Goal: Task Accomplishment & Management: Use online tool/utility

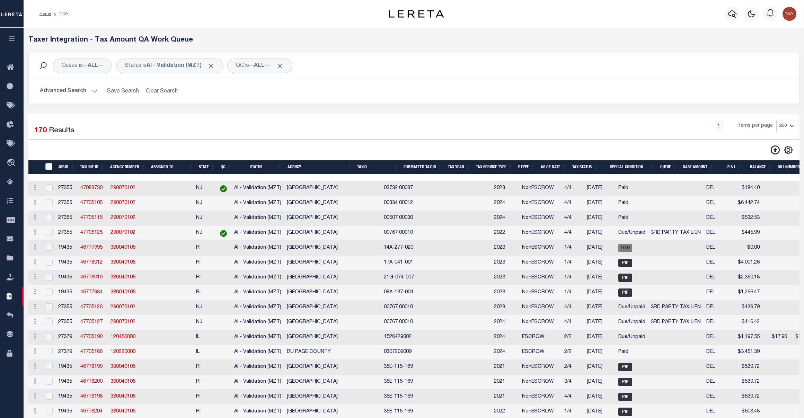
select select "200"
click at [11, 63] on icon at bounding box center [12, 67] width 11 height 9
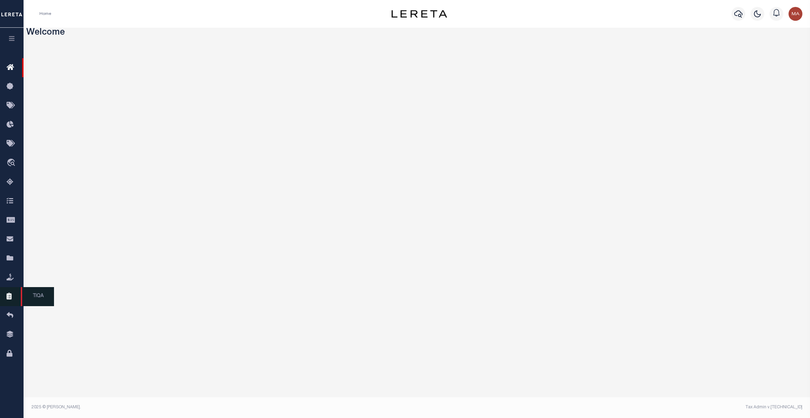
click at [11, 301] on icon at bounding box center [12, 296] width 11 height 9
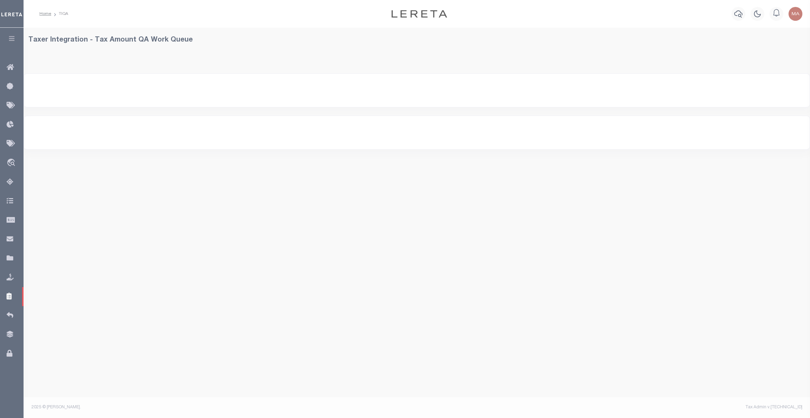
select select "200"
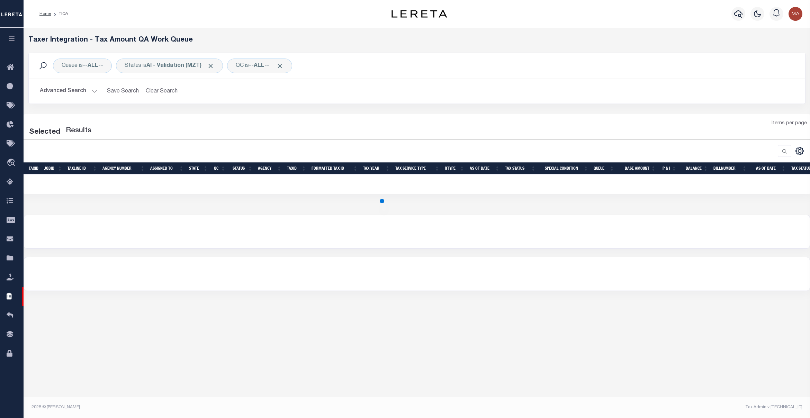
select select "200"
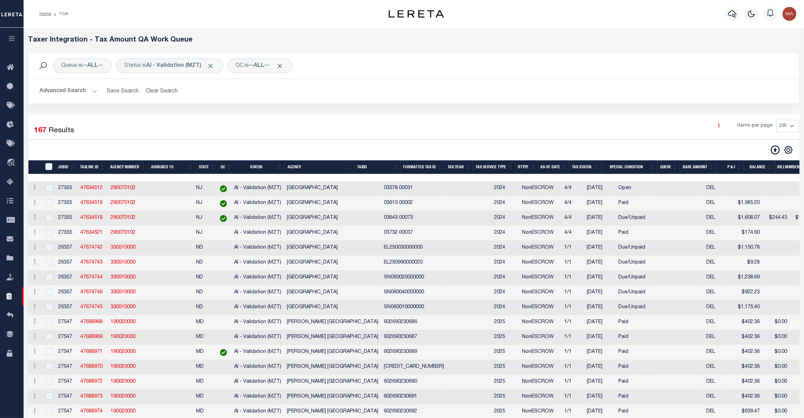
drag, startPoint x: 417, startPoint y: 353, endPoint x: 449, endPoint y: 355, distance: 32.3
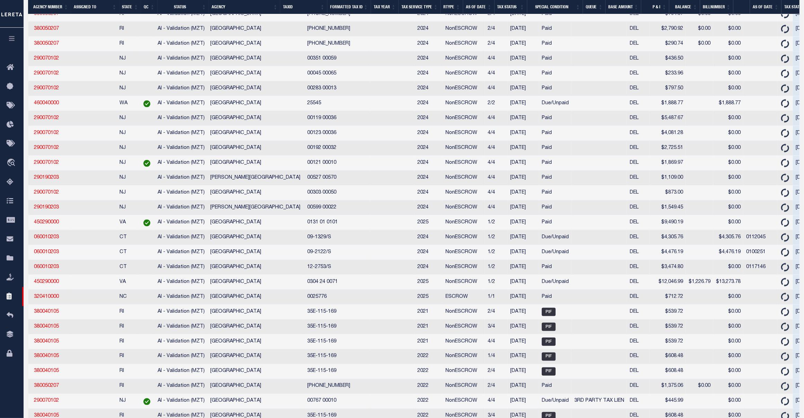
scroll to position [1380, 0]
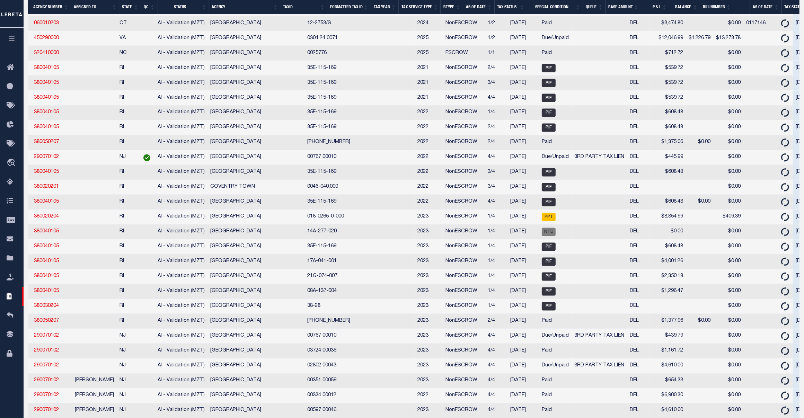
drag, startPoint x: 141, startPoint y: 352, endPoint x: 37, endPoint y: 342, distance: 104.4
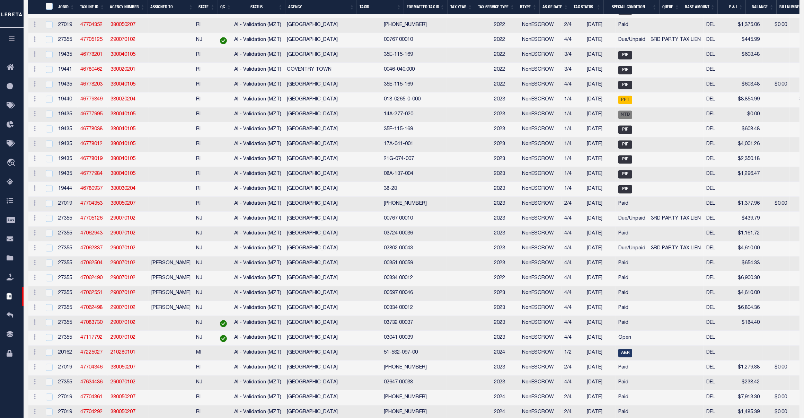
scroll to position [1804, 0]
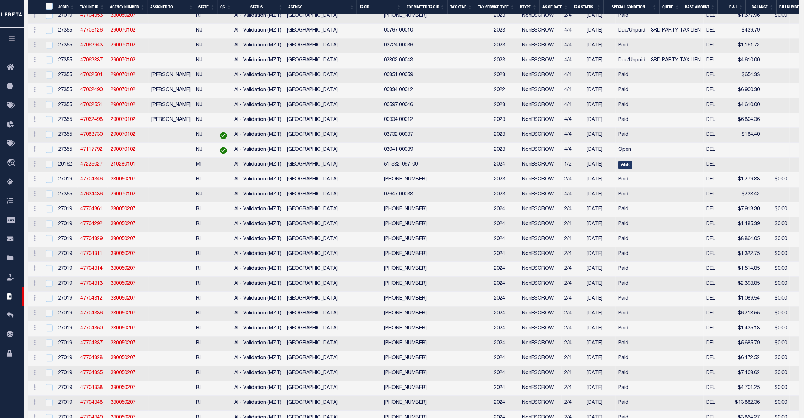
click at [43, 158] on td at bounding box center [49, 150] width 14 height 15
checkbox input "true"
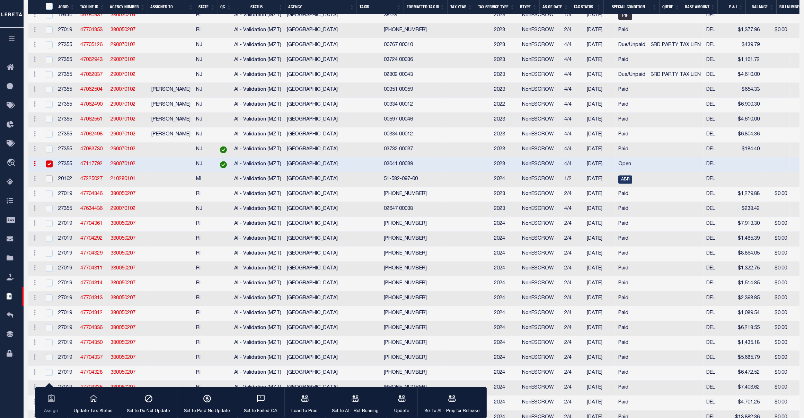
click at [47, 182] on input "checkbox" at bounding box center [49, 178] width 7 height 7
checkbox input "true"
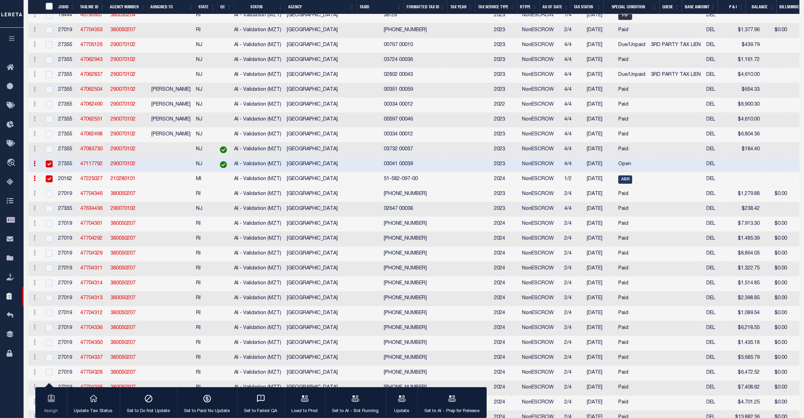
click at [51, 167] on input "checkbox" at bounding box center [49, 163] width 7 height 7
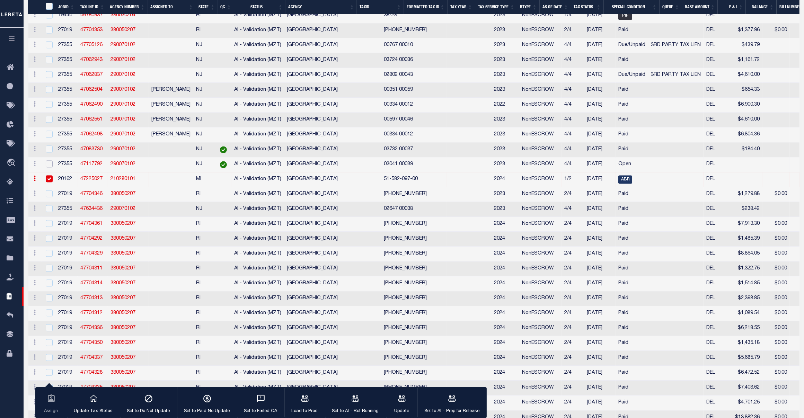
click at [49, 167] on input "checkbox" at bounding box center [49, 163] width 7 height 7
checkbox input "true"
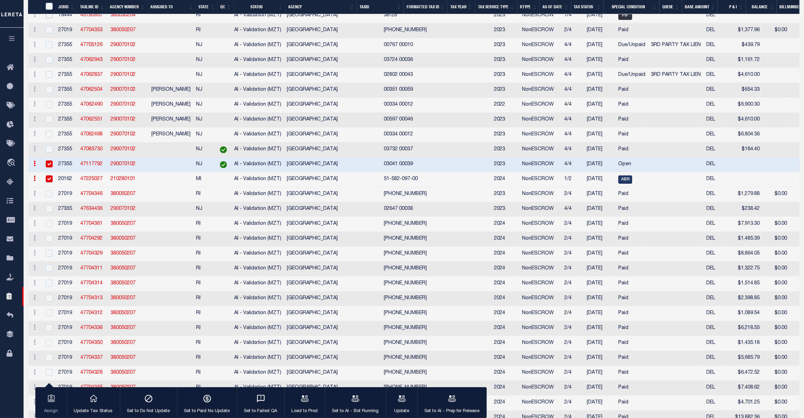
click at [51, 18] on input "checkbox" at bounding box center [49, 14] width 7 height 7
checkbox input "true"
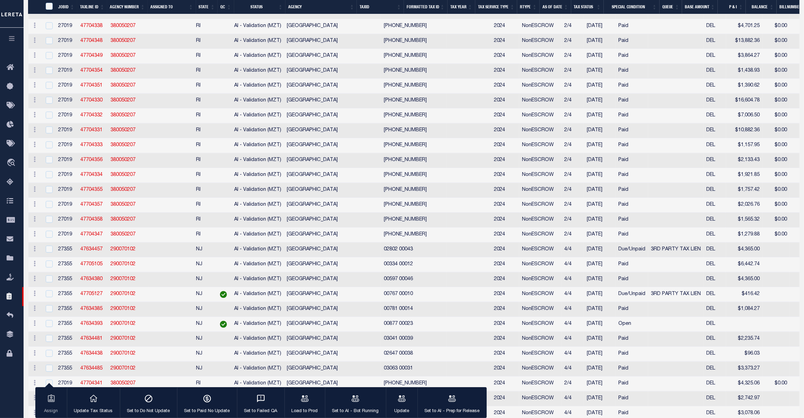
scroll to position [2227, 0]
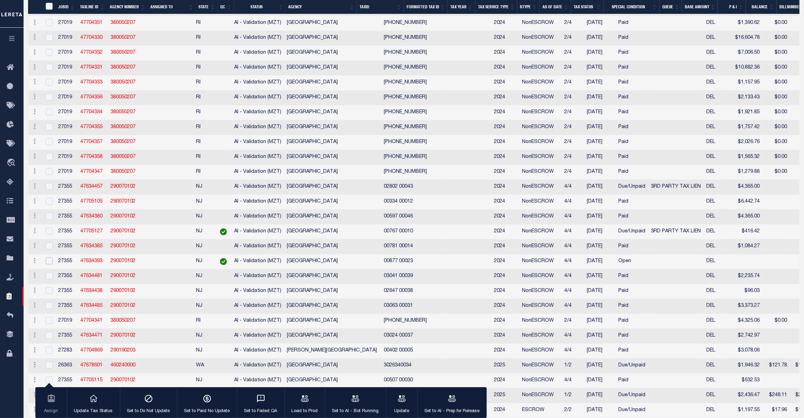
click at [47, 264] on input "checkbox" at bounding box center [49, 260] width 7 height 7
checkbox input "true"
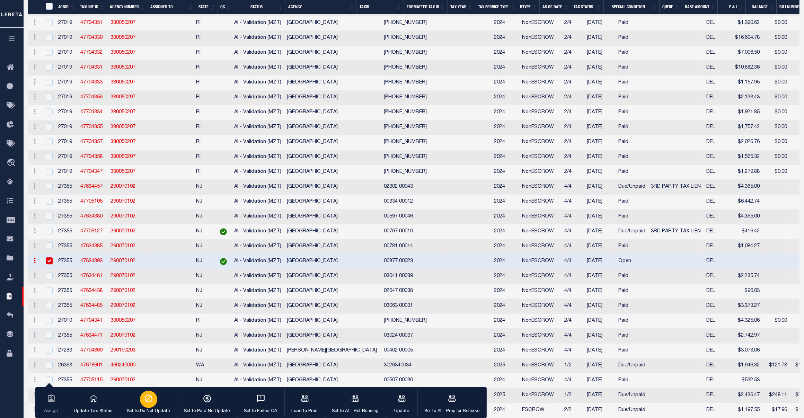
click at [150, 396] on icon "button" at bounding box center [148, 398] width 9 height 9
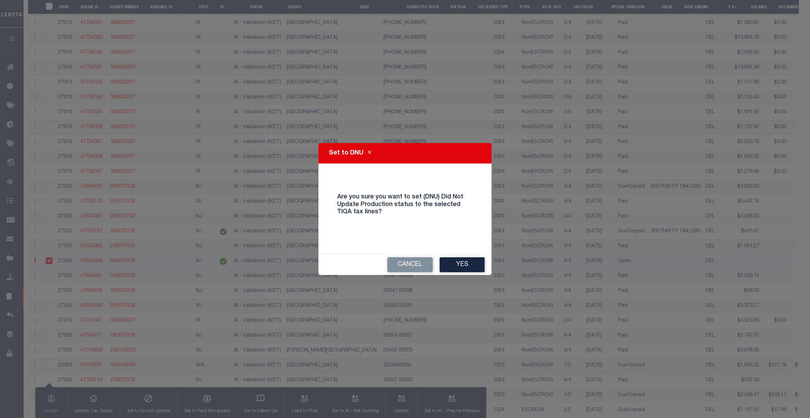
click at [466, 262] on button "Yes" at bounding box center [462, 264] width 45 height 15
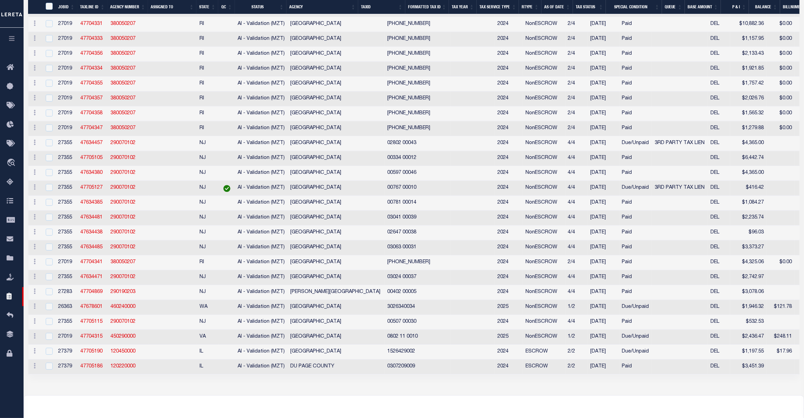
scroll to position [2229, 0]
